Goal: Task Accomplishment & Management: Use online tool/utility

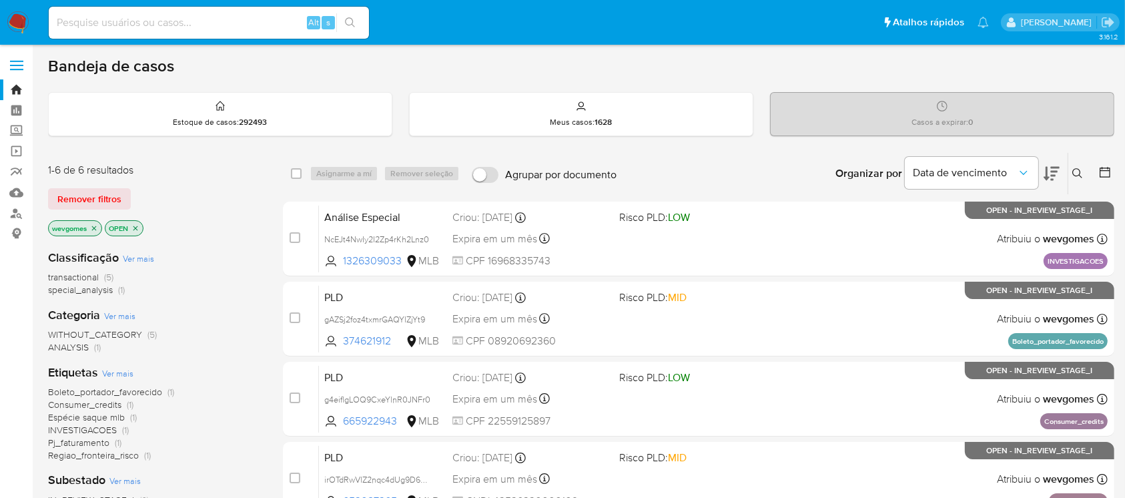
click at [19, 28] on img at bounding box center [18, 22] width 23 height 23
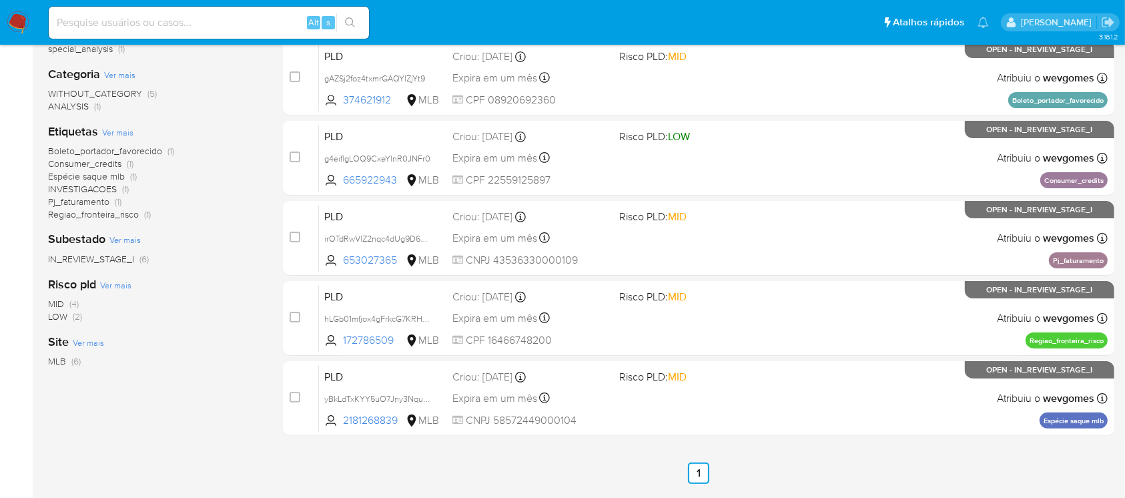
scroll to position [195, 0]
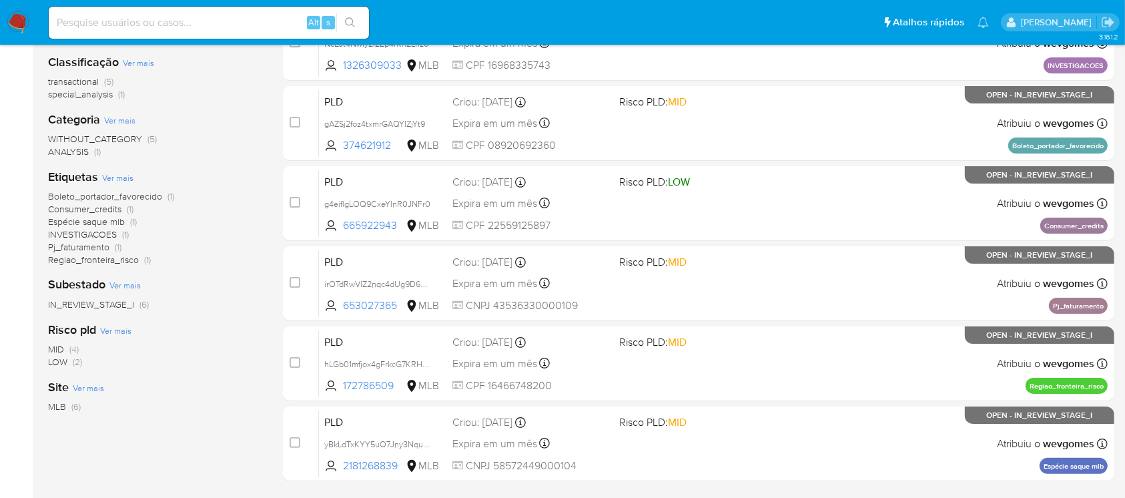
click at [19, 23] on img at bounding box center [18, 22] width 23 height 23
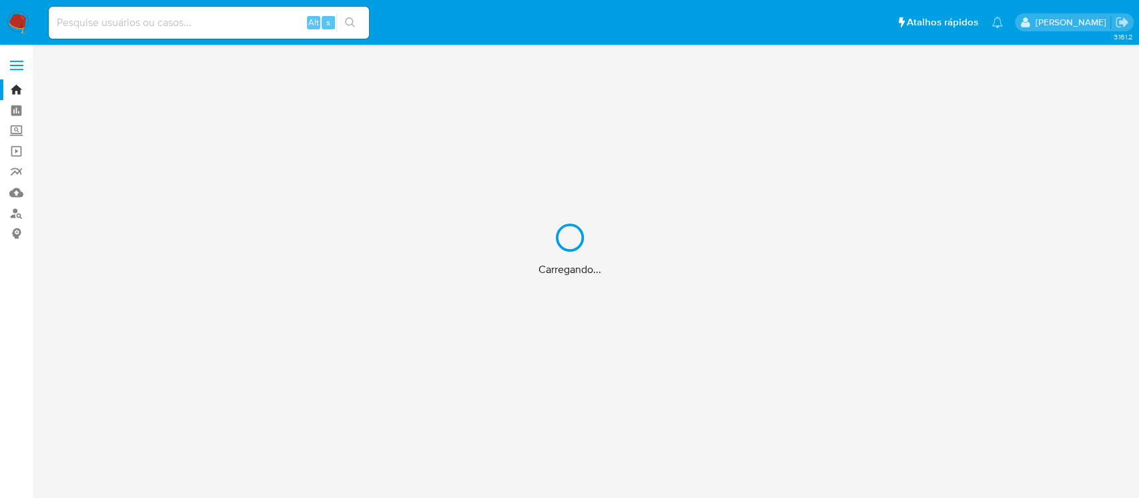
click at [83, 23] on div "Carregando..." at bounding box center [569, 249] width 1139 height 498
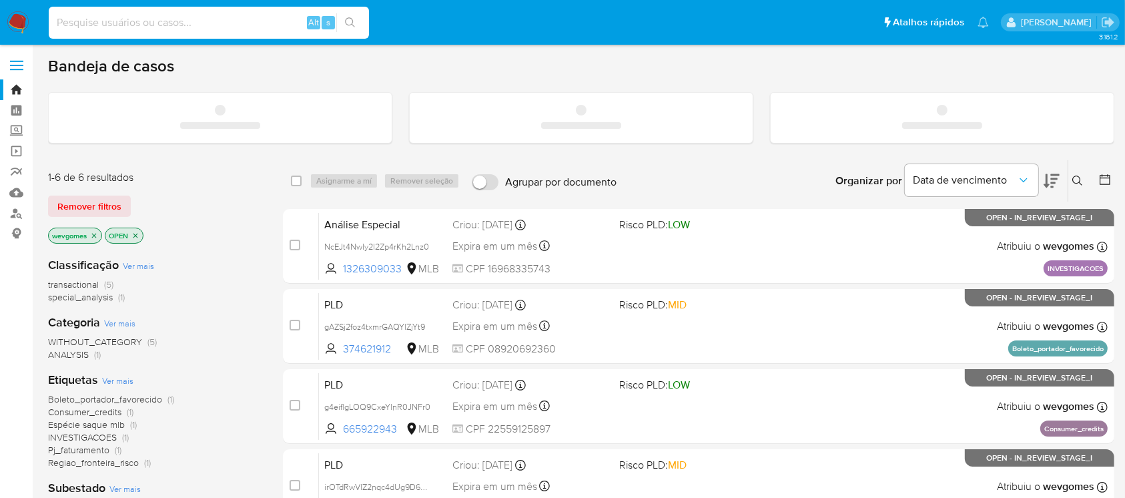
click at [102, 22] on input at bounding box center [209, 22] width 320 height 17
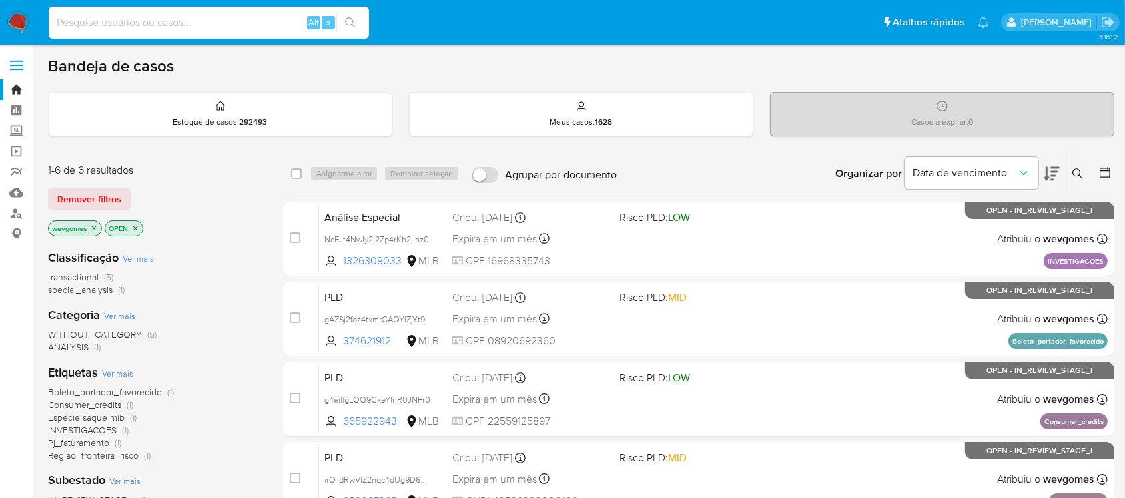
paste input "rarD1Kd6oHkssETBI859Jkke"
type input "rarD1Kd6oHkssETBI859Jkke"
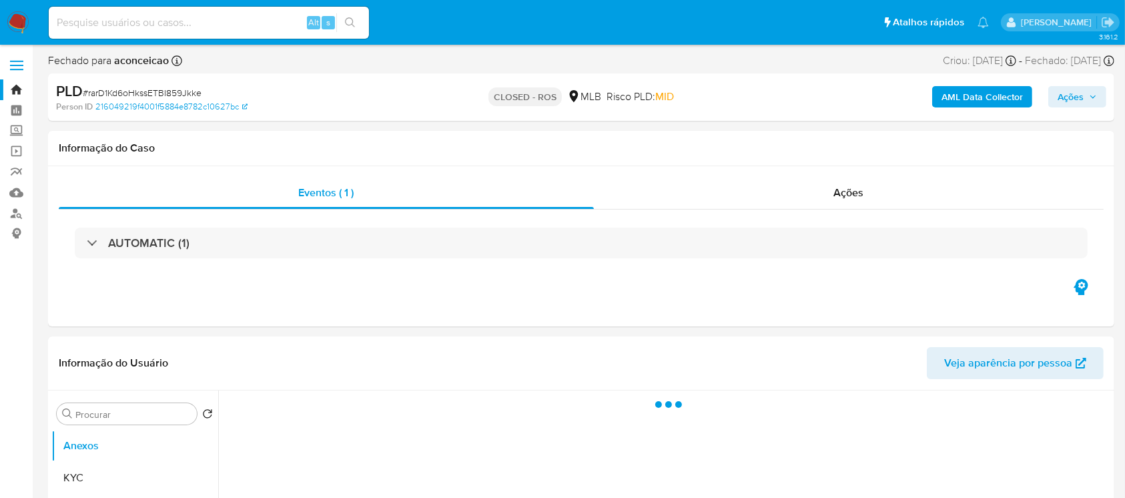
select select "10"
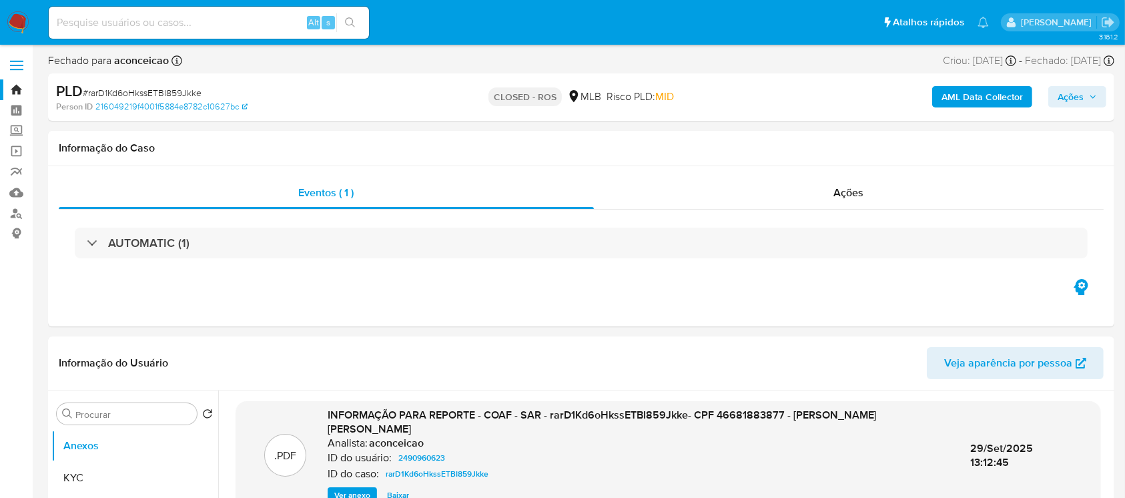
click at [16, 30] on img at bounding box center [18, 22] width 23 height 23
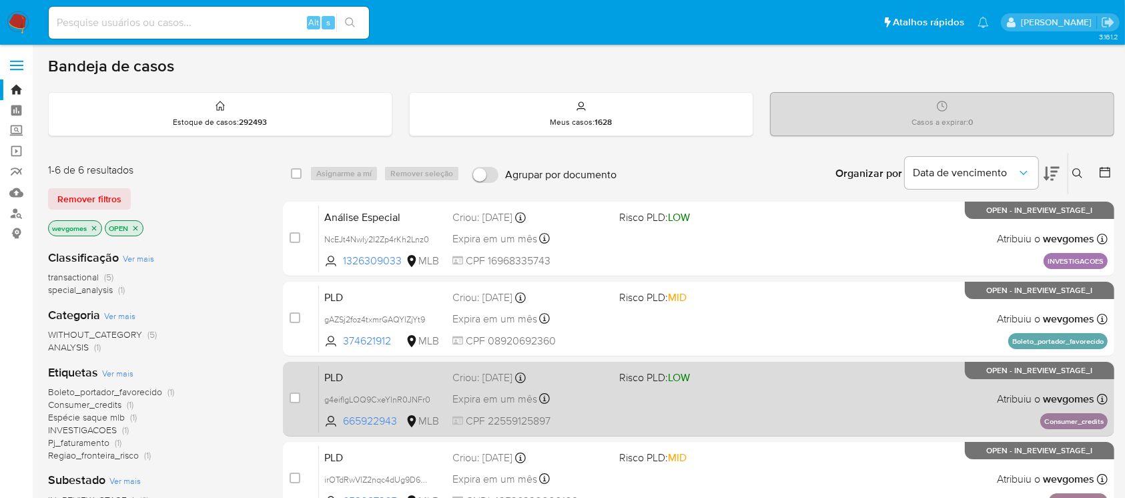
scroll to position [118, 0]
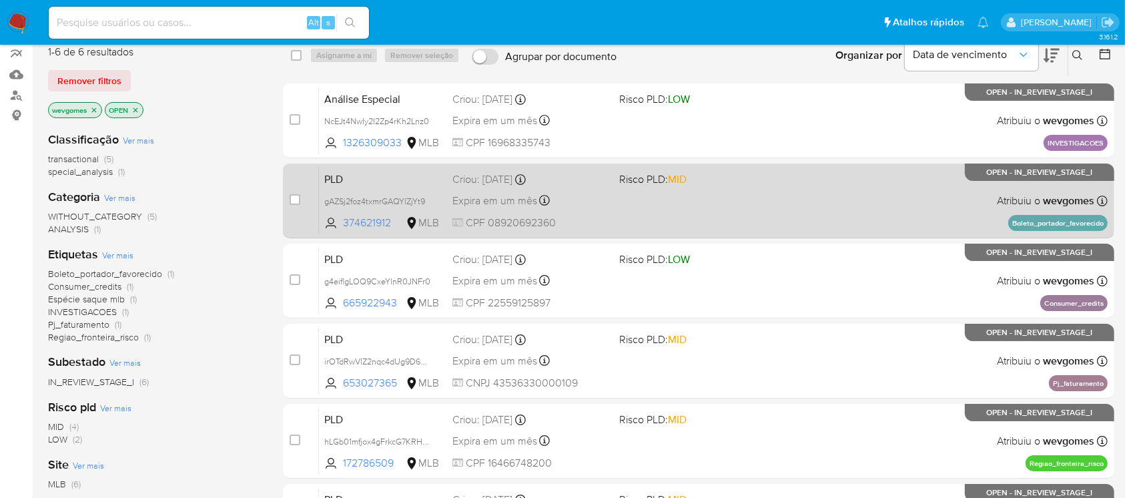
drag, startPoint x: 395, startPoint y: 229, endPoint x: 344, endPoint y: 230, distance: 51.4
click at [344, 230] on div "PLD gAZSj2foz4txmrGAQYlZjYt9 374621912 MLB Risco PLD: MID Criou: 12/09/2025 Cri…" at bounding box center [713, 200] width 789 height 67
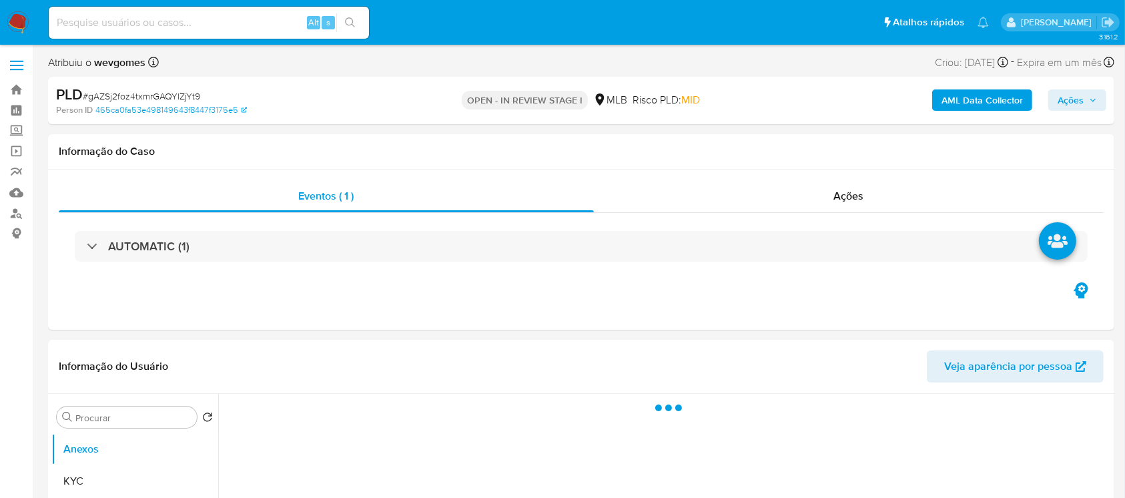
select select "10"
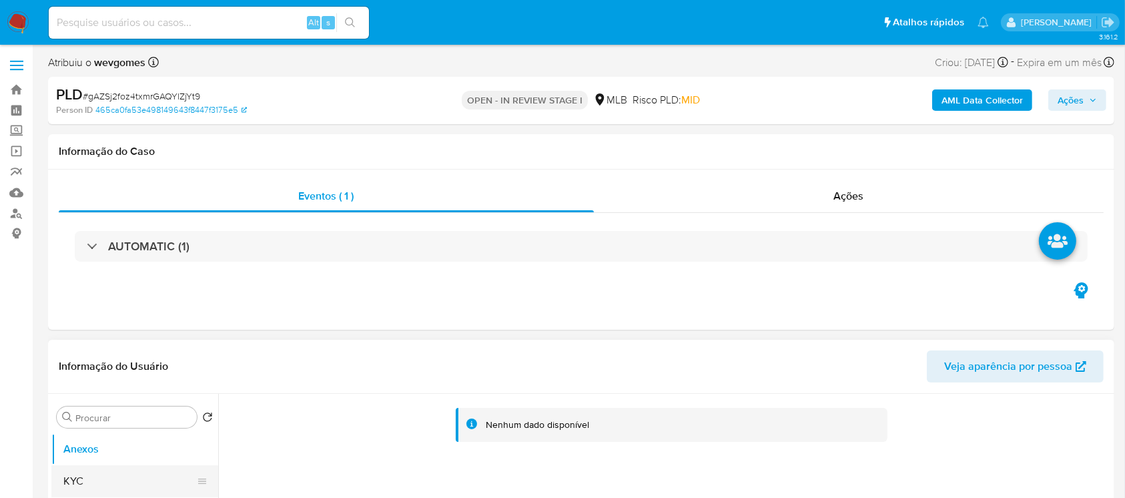
click at [86, 473] on button "KYC" at bounding box center [129, 481] width 156 height 32
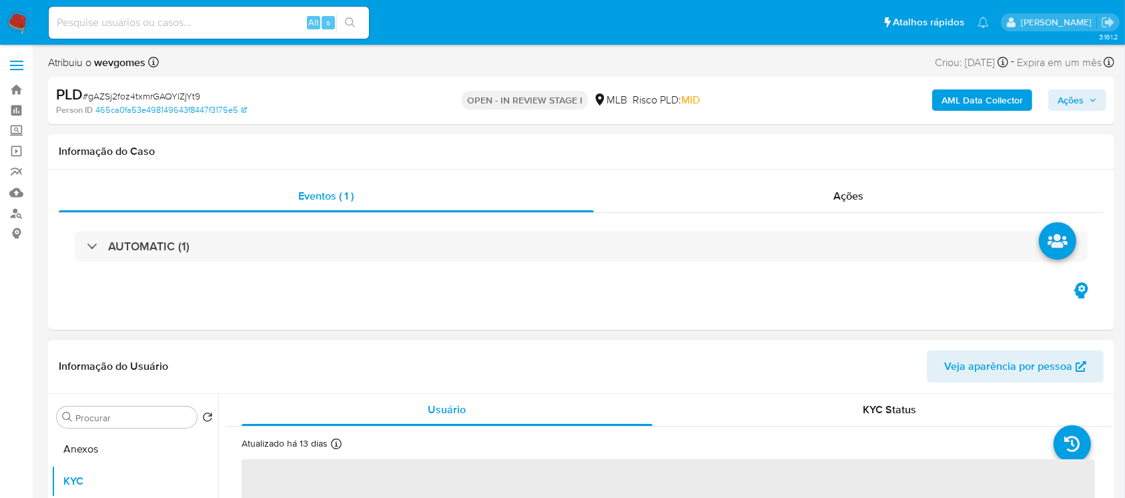
scroll to position [118, 0]
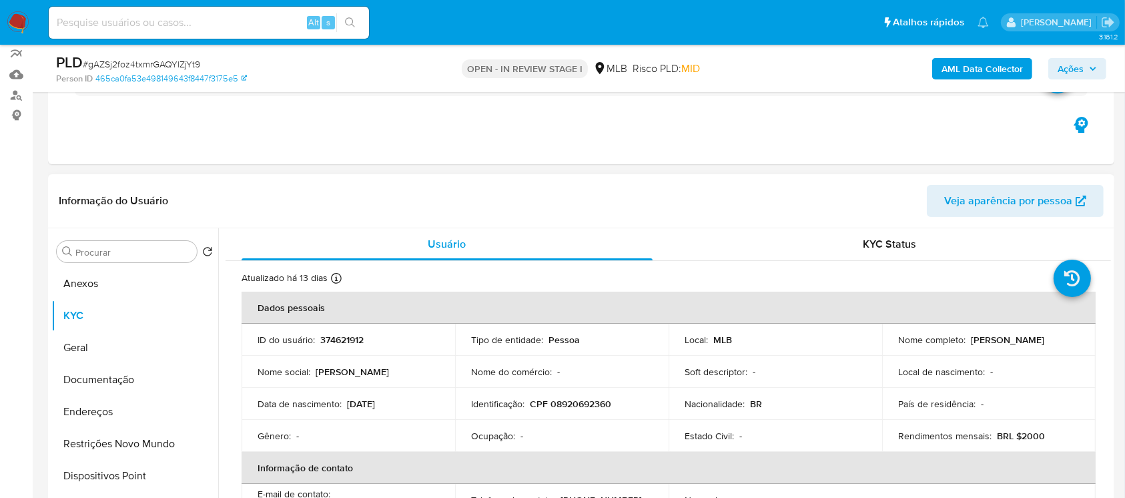
click at [341, 342] on p "374621912" at bounding box center [341, 340] width 43 height 12
copy p "374621912"
click at [420, 348] on td "ID do usuário : 374621912" at bounding box center [347, 340] width 213 height 32
drag, startPoint x: 320, startPoint y: 337, endPoint x: 363, endPoint y: 337, distance: 42.7
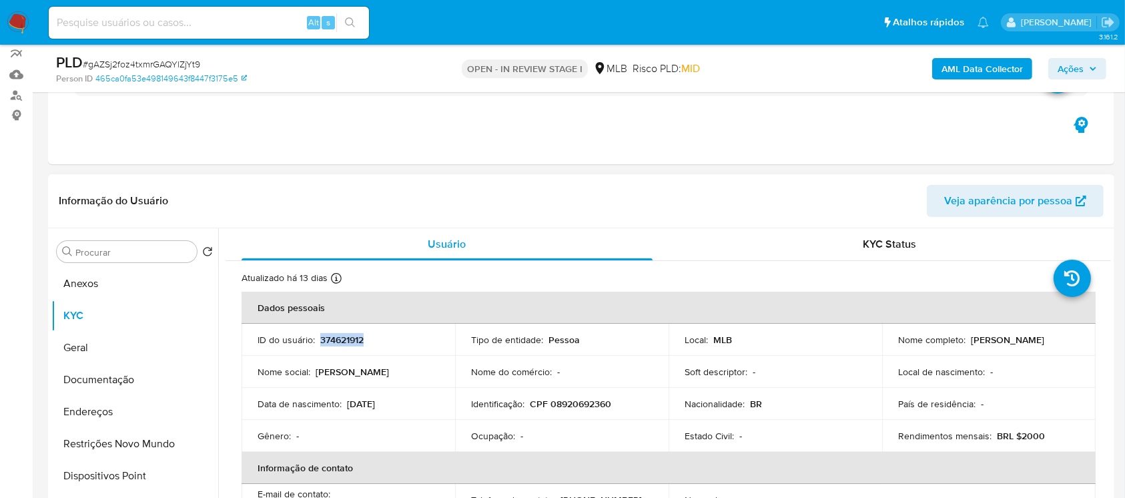
click at [363, 337] on p "374621912" at bounding box center [341, 340] width 43 height 12
copy p "374621912"
click at [345, 345] on p "374621912" at bounding box center [341, 340] width 43 height 12
drag, startPoint x: 322, startPoint y: 339, endPoint x: 343, endPoint y: 339, distance: 20.7
click at [343, 339] on p "374621912" at bounding box center [341, 340] width 43 height 12
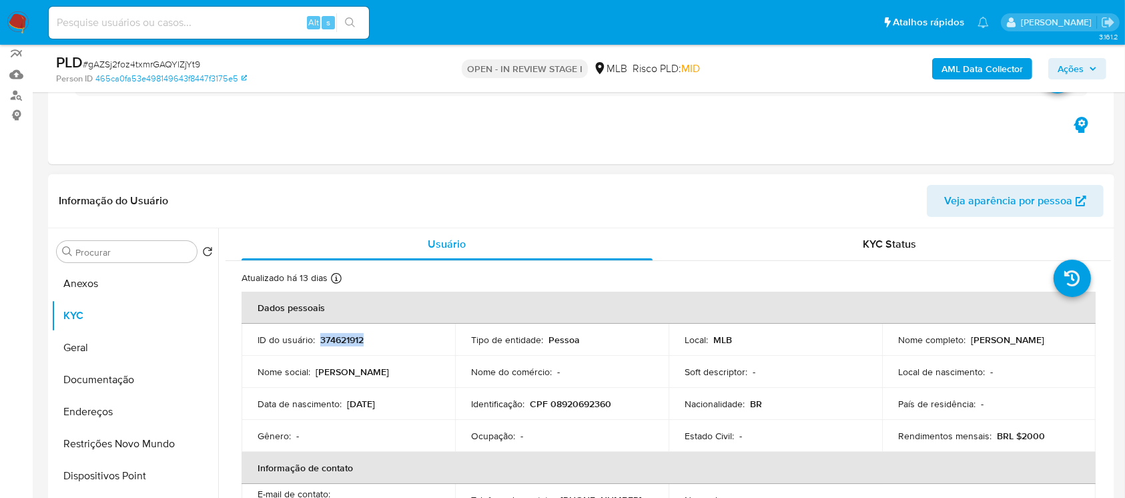
drag, startPoint x: 318, startPoint y: 340, endPoint x: 368, endPoint y: 342, distance: 50.7
click at [368, 342] on div "ID do usuário : 374621912" at bounding box center [348, 340] width 181 height 12
copy p "374621912"
click at [352, 338] on p "374621912" at bounding box center [341, 340] width 43 height 12
